Goal: Task Accomplishment & Management: Manage account settings

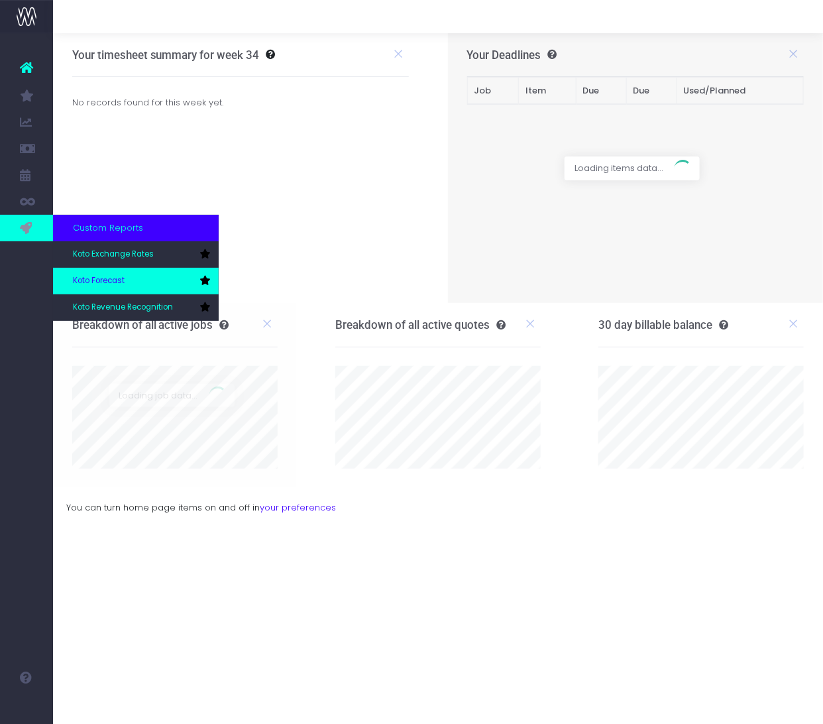
click at [109, 276] on span "Koto Forecast" at bounding box center [99, 281] width 52 height 12
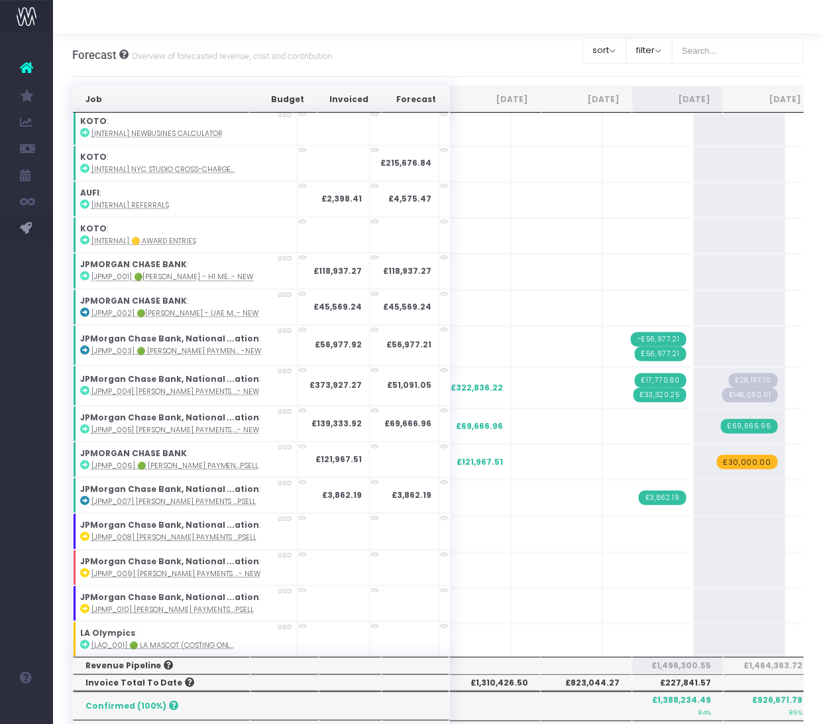
scroll to position [1154, 0]
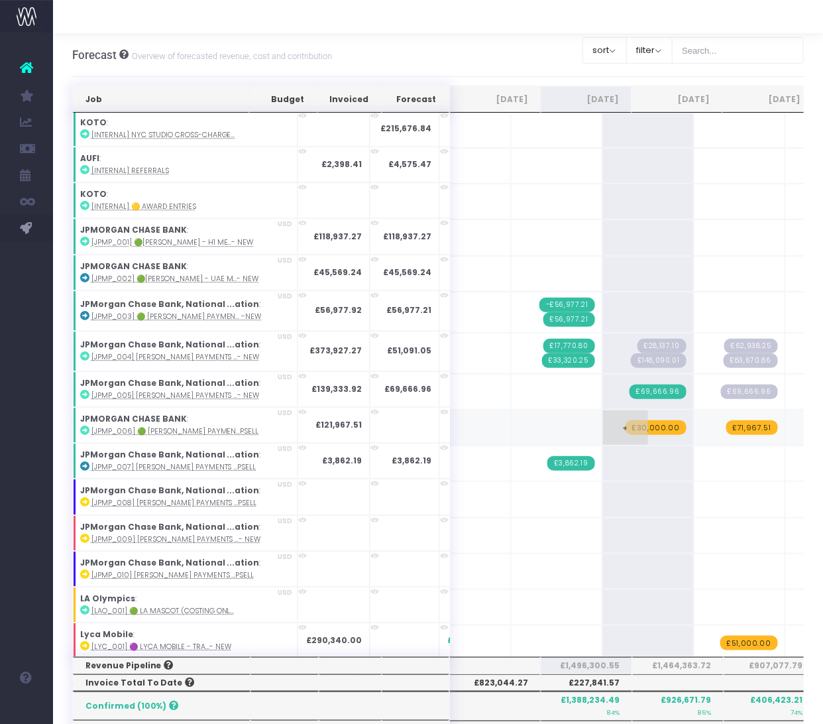
click at [625, 420] on span "£30,000.00" at bounding box center [655, 427] width 61 height 15
click at [726, 420] on span "£71,967.51" at bounding box center [752, 427] width 52 height 15
click at [783, 400] on div at bounding box center [438, 606] width 732 height 1042
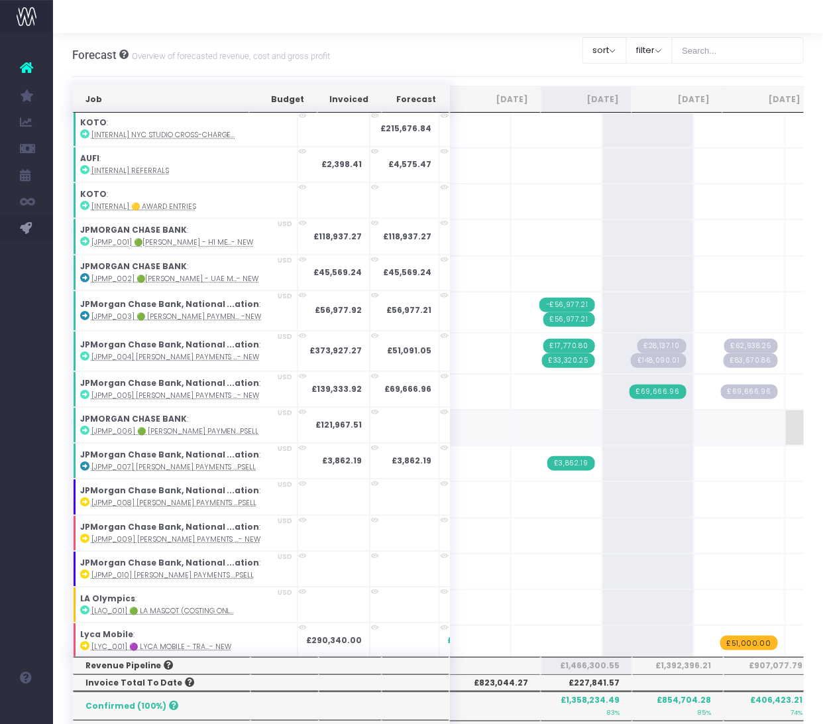
click at [808, 420] on span "£20,000.00" at bounding box center [838, 427] width 61 height 15
